Goal: Register for event/course

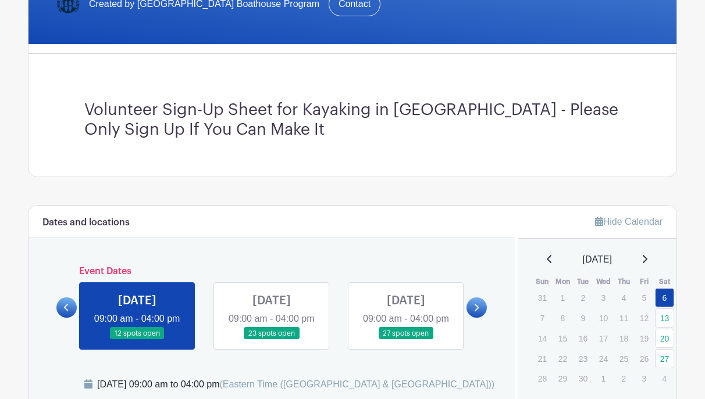
scroll to position [291, 0]
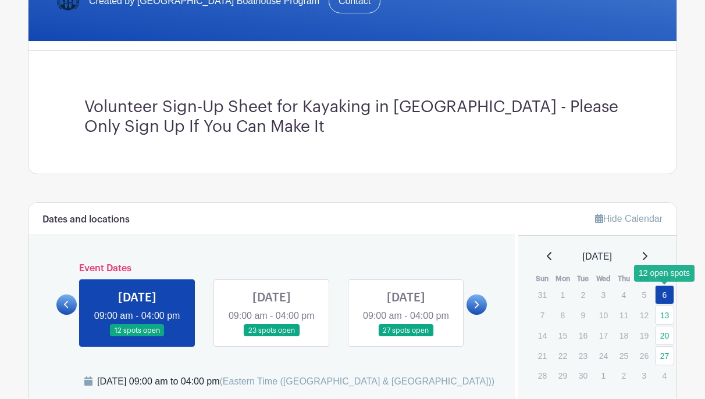
click at [669, 297] on link "6" at bounding box center [664, 294] width 19 height 19
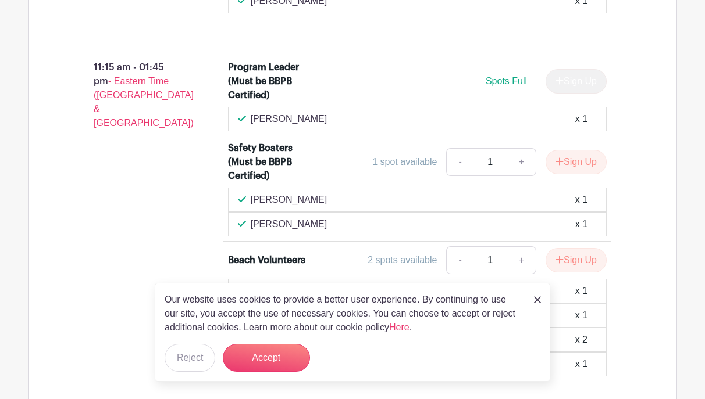
scroll to position [1087, 0]
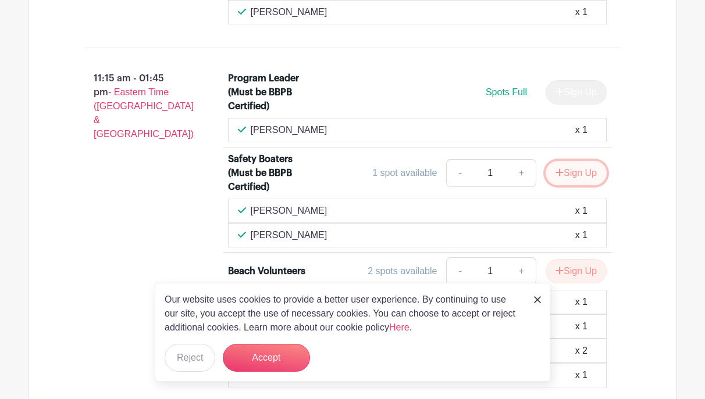
click at [578, 178] on button "Sign Up" at bounding box center [575, 173] width 61 height 24
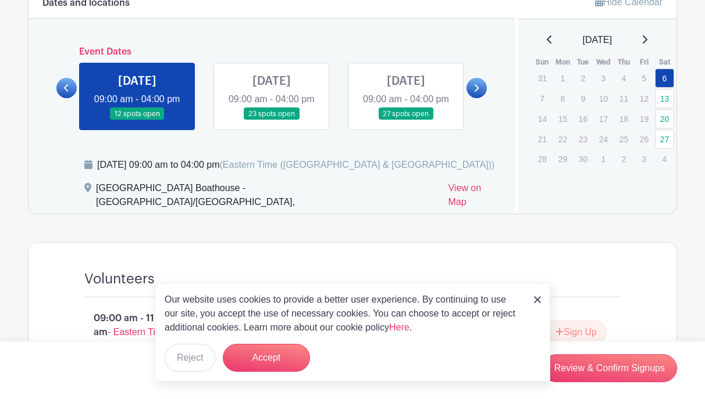
scroll to position [505, 0]
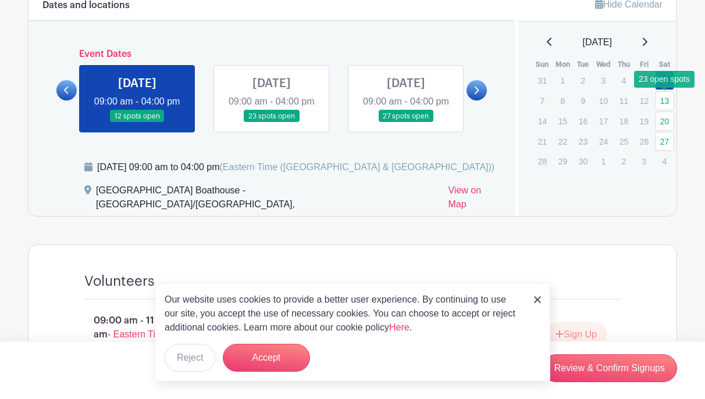
click at [667, 102] on link "13" at bounding box center [664, 100] width 19 height 19
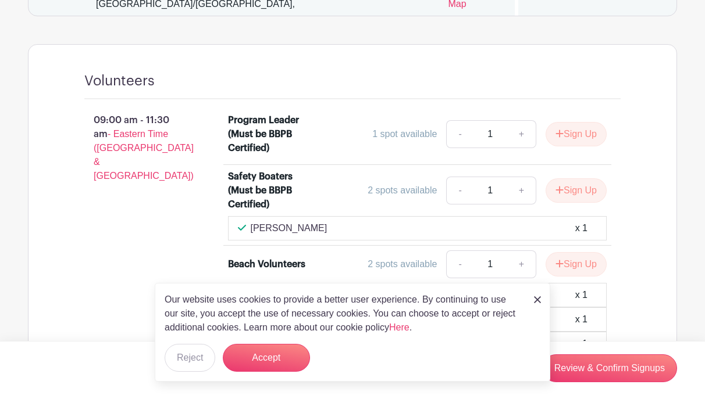
scroll to position [738, 0]
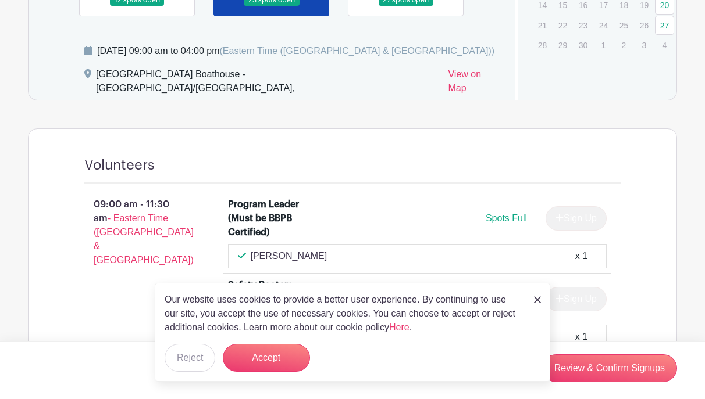
scroll to position [563, 0]
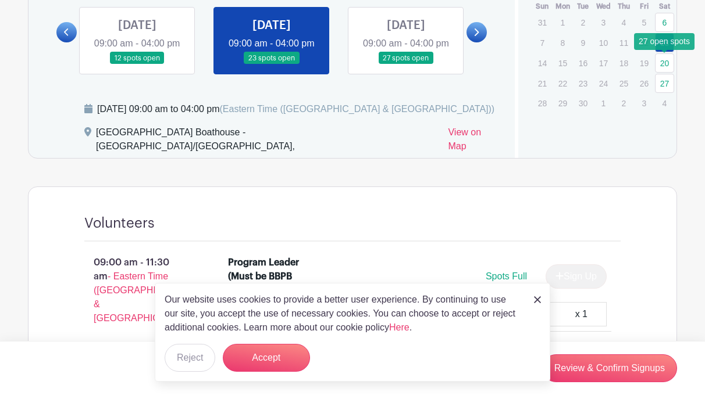
click at [665, 65] on link "20" at bounding box center [664, 62] width 19 height 19
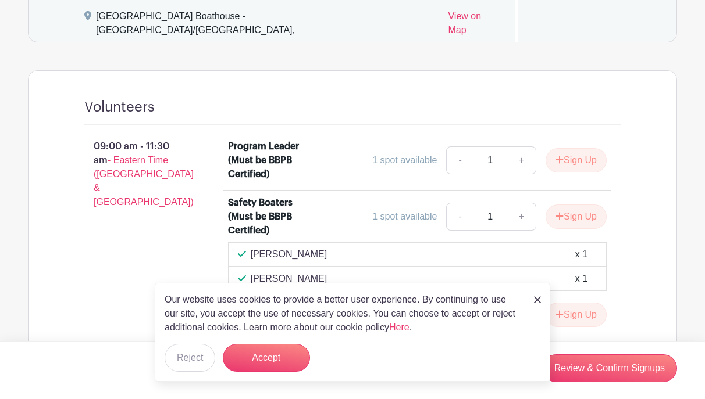
scroll to position [738, 0]
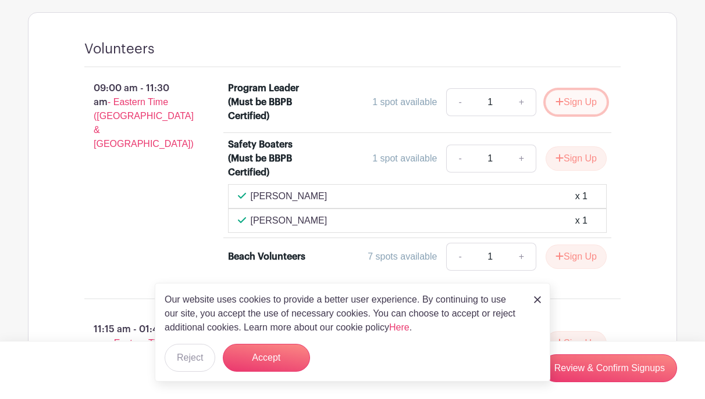
click at [569, 103] on button "Sign Up" at bounding box center [575, 102] width 61 height 24
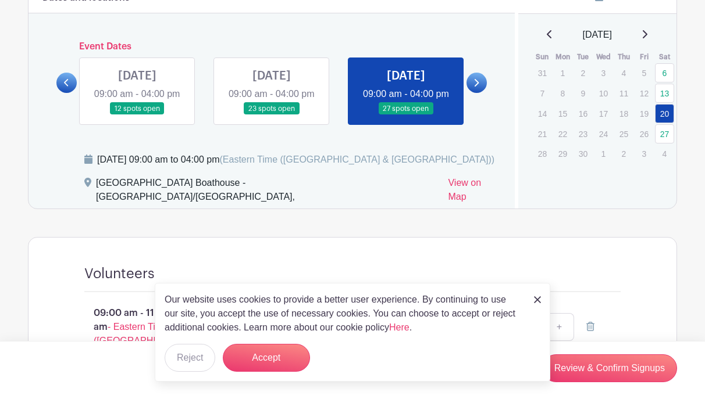
scroll to position [505, 0]
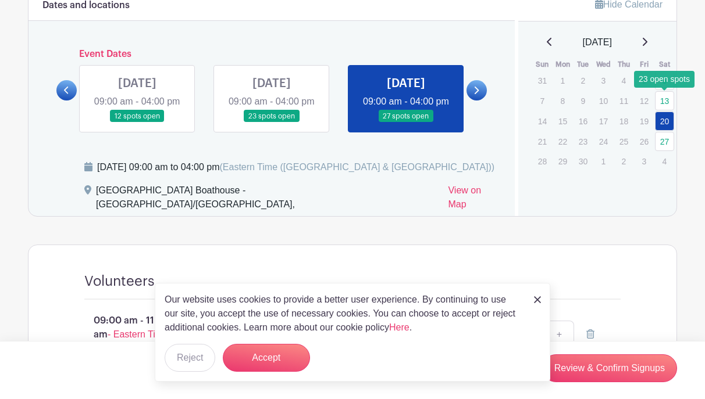
click at [663, 99] on link "13" at bounding box center [664, 100] width 19 height 19
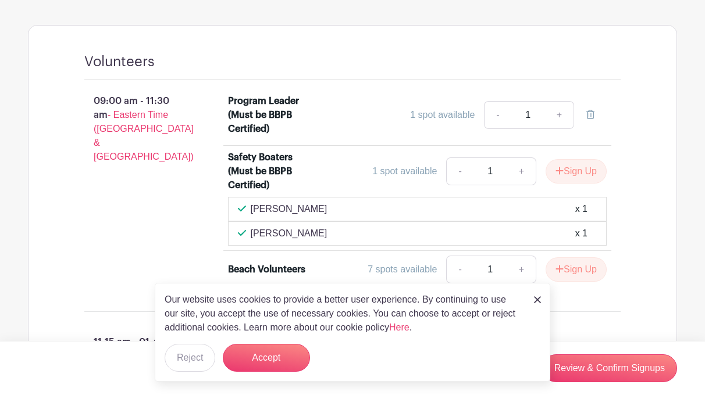
scroll to position [738, 0]
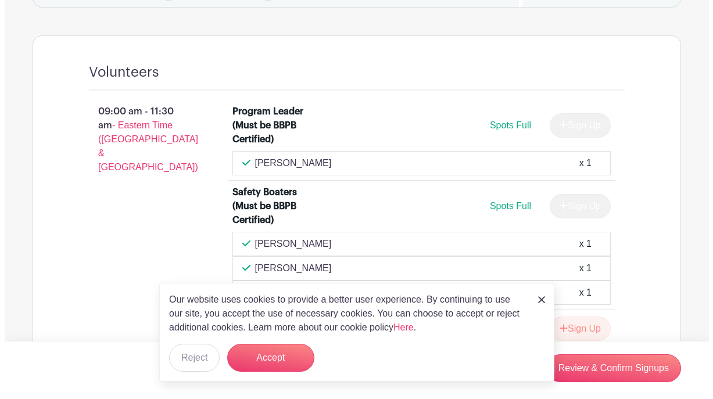
scroll to position [738, 0]
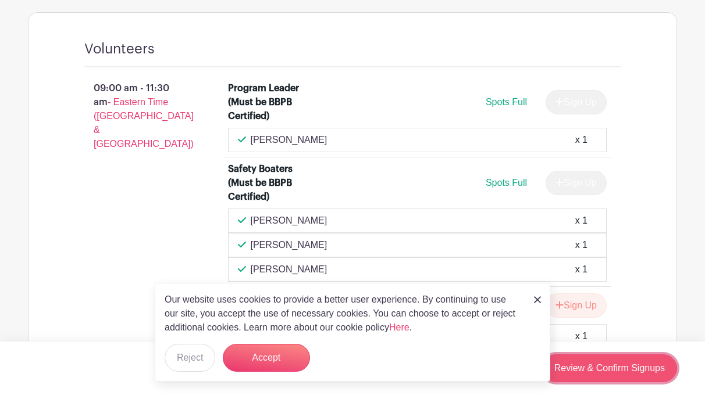
click at [624, 359] on link "Review & Confirm Signups" at bounding box center [609, 369] width 135 height 28
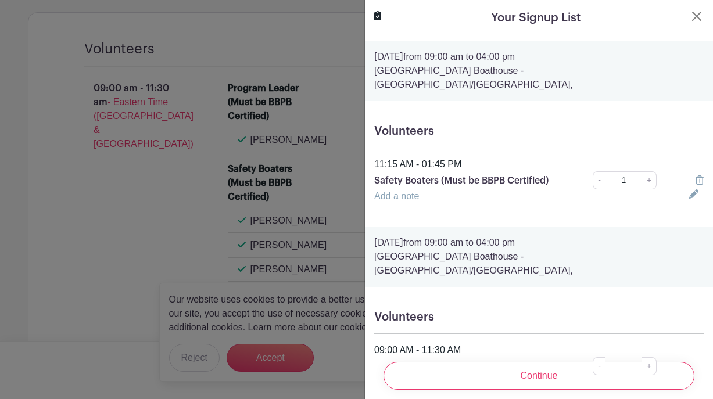
click at [689, 190] on icon at bounding box center [693, 194] width 9 height 9
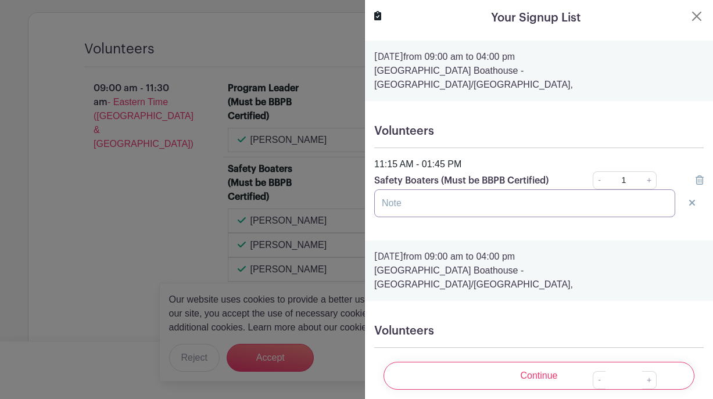
click at [574, 199] on input "text" at bounding box center [524, 204] width 301 height 28
type input "M"
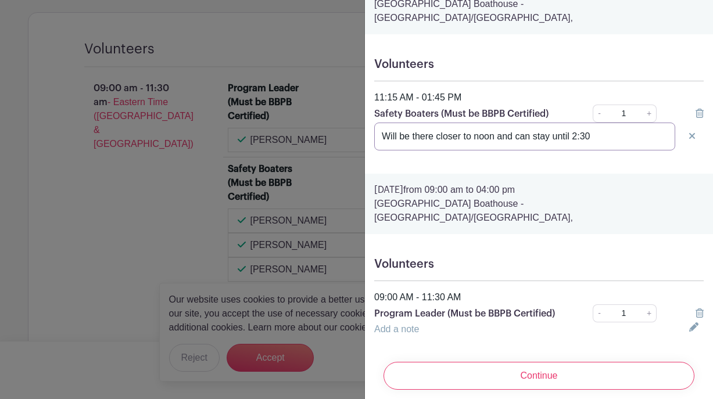
scroll to position [69, 0]
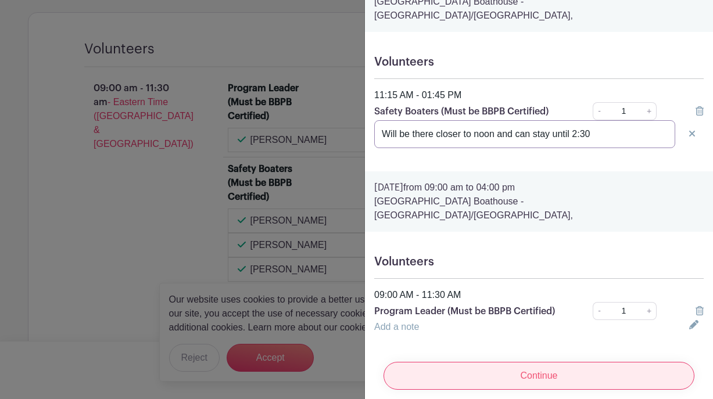
type input "Will be there closer to noon and can stay until 2:30"
click at [533, 362] on input "Continue" at bounding box center [539, 376] width 311 height 28
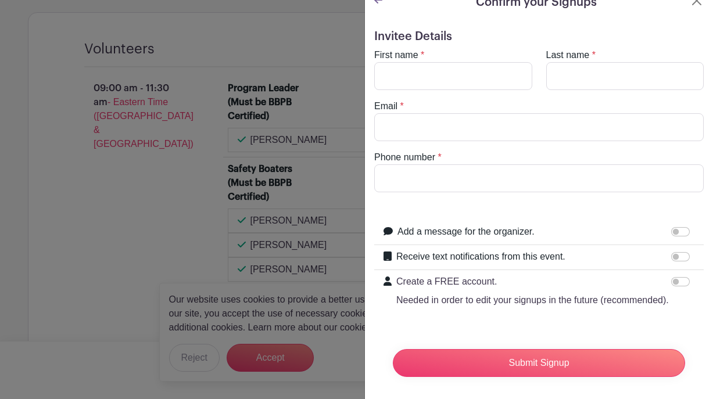
scroll to position [0, 0]
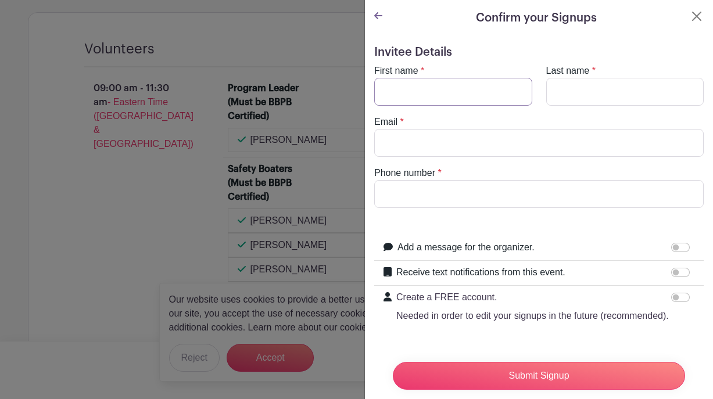
click at [429, 101] on input "First name" at bounding box center [453, 92] width 158 height 28
type input "Dawn"
type input "Brekke"
type input "dawn.brekke@gmail.com"
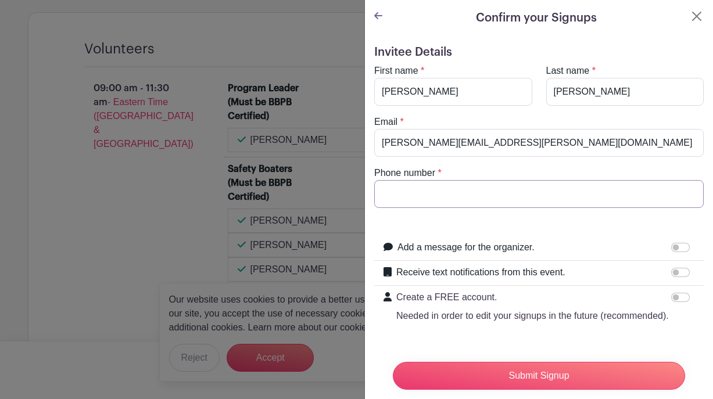
type input "5169244924"
click at [598, 231] on form "Invitee Details First name * Dawn Last name * Brekke Email * dawn.brekke@gmail.…" at bounding box center [539, 223] width 330 height 357
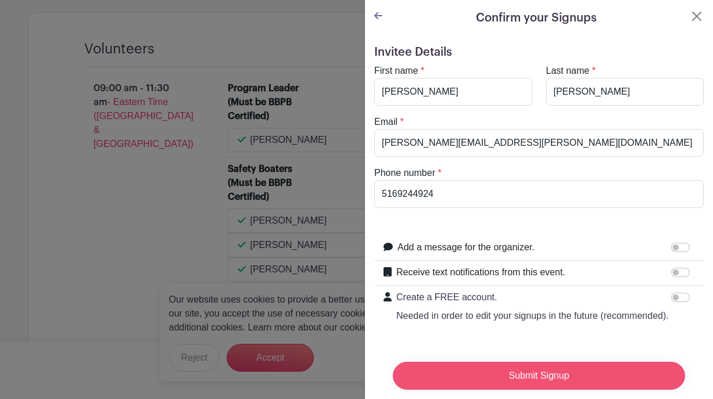
click at [563, 366] on input "Submit Signup" at bounding box center [539, 376] width 292 height 28
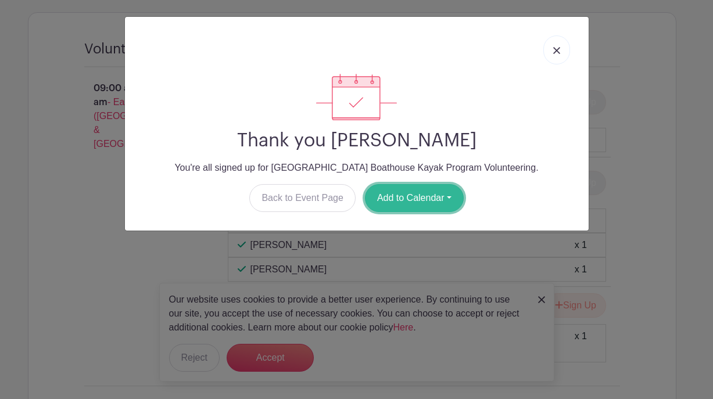
click at [397, 199] on button "Add to Calendar" at bounding box center [414, 198] width 99 height 28
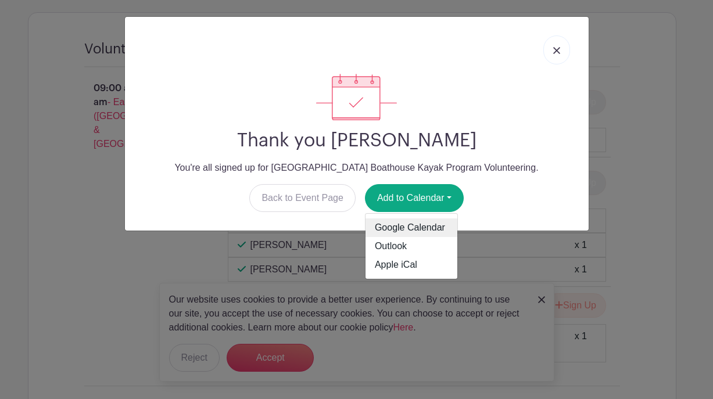
click at [396, 224] on link "Google Calendar" at bounding box center [412, 228] width 92 height 19
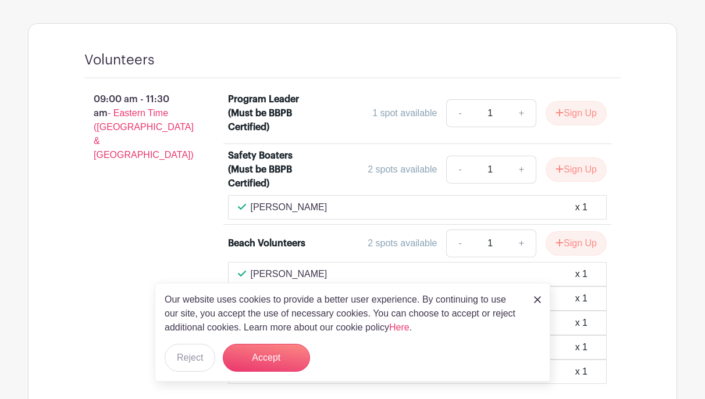
scroll to position [756, 0]
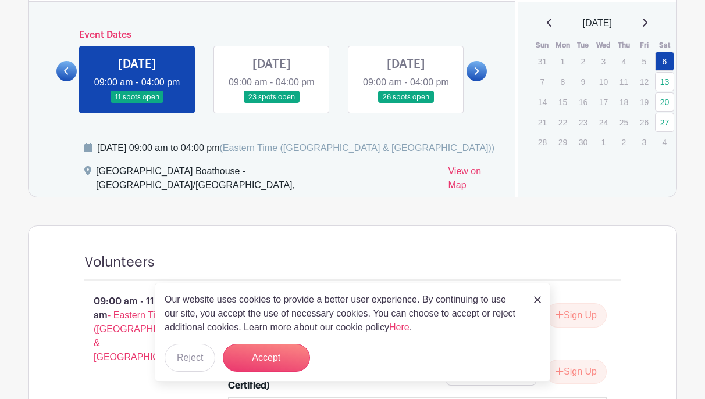
scroll to position [485, 0]
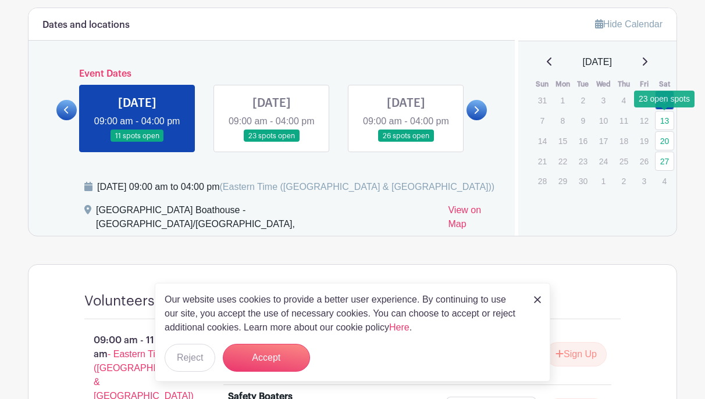
click at [663, 121] on link "13" at bounding box center [664, 120] width 19 height 19
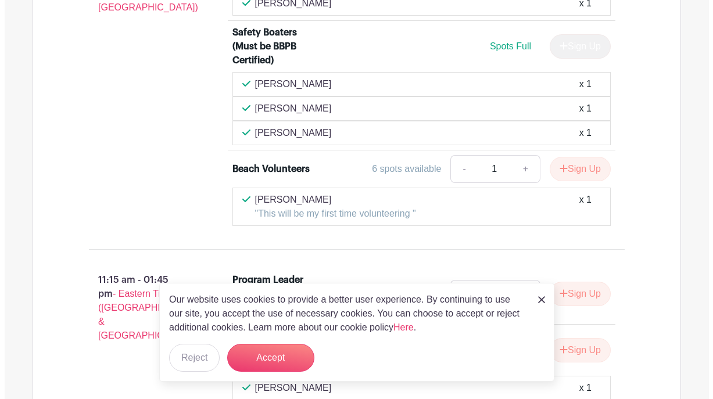
scroll to position [881, 0]
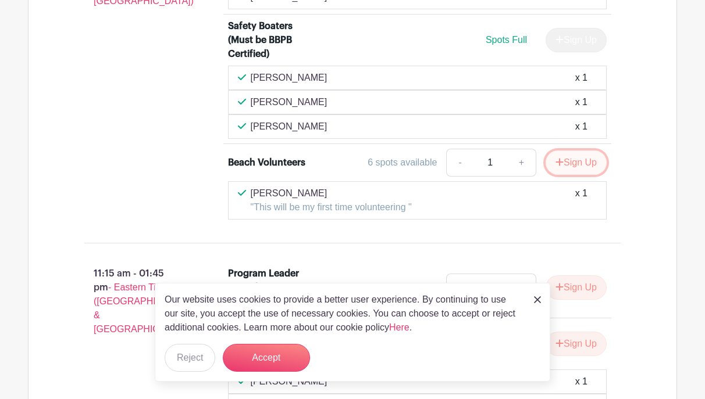
click at [583, 169] on button "Sign Up" at bounding box center [575, 163] width 61 height 24
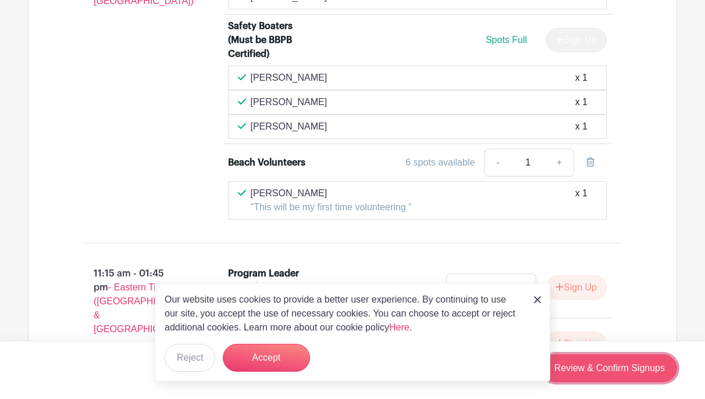
click at [588, 369] on link "Review & Confirm Signups" at bounding box center [609, 369] width 135 height 28
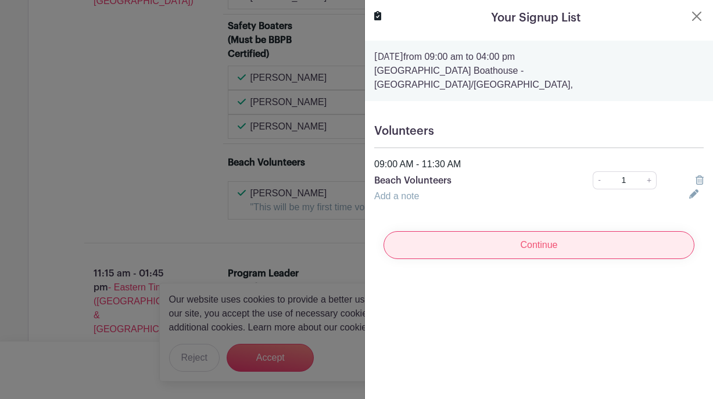
click at [549, 233] on input "Continue" at bounding box center [539, 245] width 311 height 28
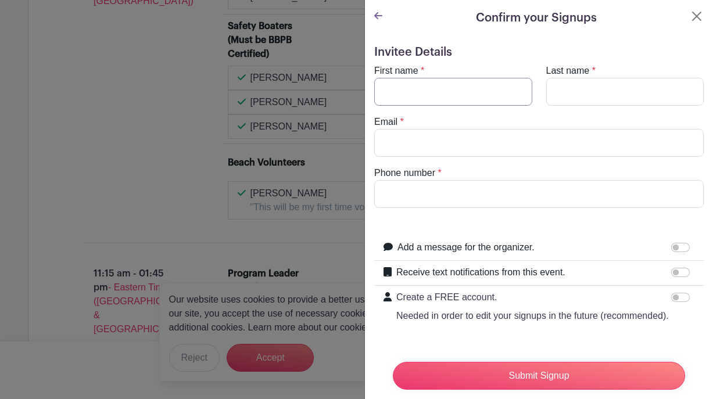
click at [437, 94] on input "First name" at bounding box center [453, 92] width 158 height 28
type input "Dawn"
type input "Brekke"
type input "dawn.brekke@gmail.com"
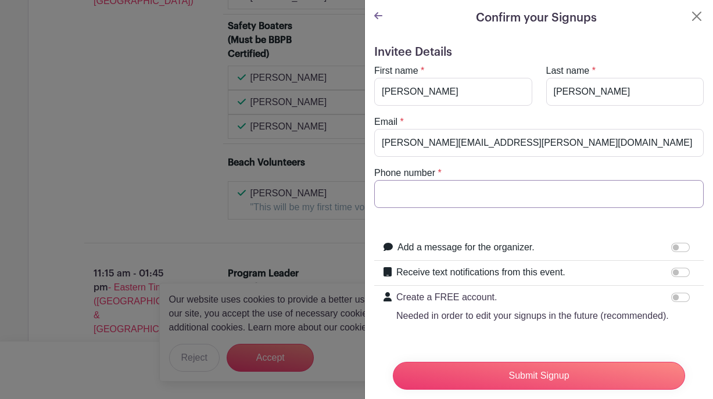
type input "5169244924"
click at [497, 376] on input "Submit Signup" at bounding box center [539, 376] width 292 height 28
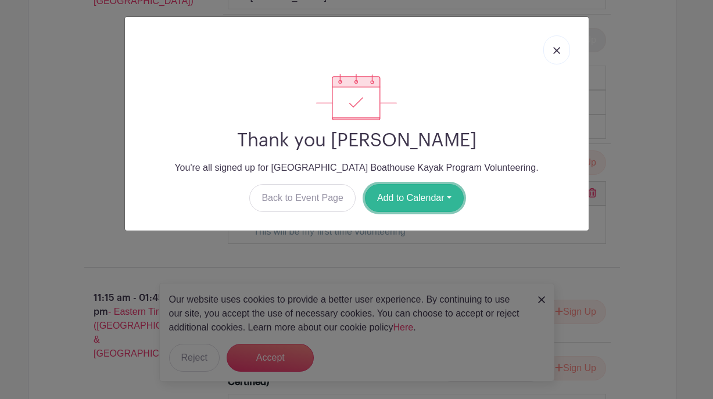
click at [418, 201] on button "Add to Calendar" at bounding box center [414, 198] width 99 height 28
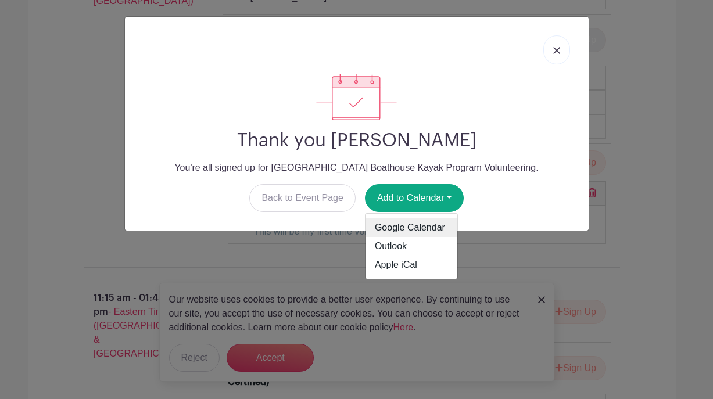
click at [419, 229] on link "Google Calendar" at bounding box center [412, 228] width 92 height 19
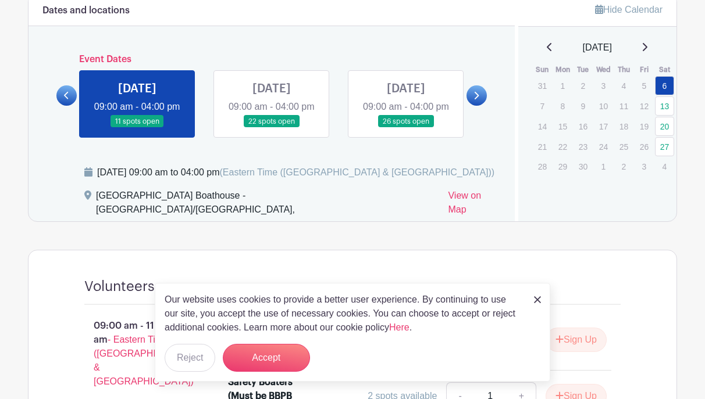
scroll to position [465, 0]
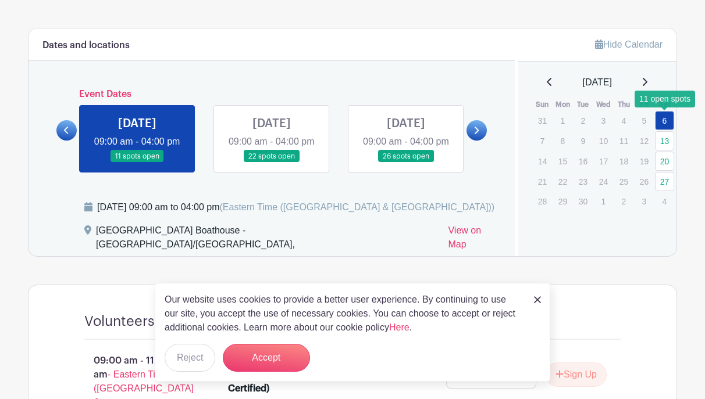
click at [666, 118] on link "6" at bounding box center [664, 120] width 19 height 19
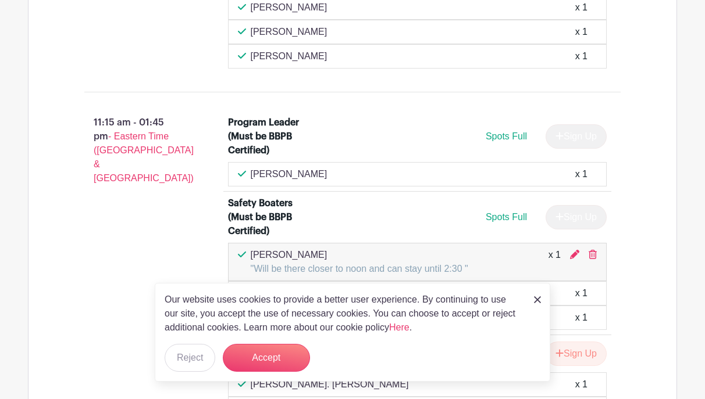
scroll to position [988, 0]
